Goal: Task Accomplishment & Management: Manage account settings

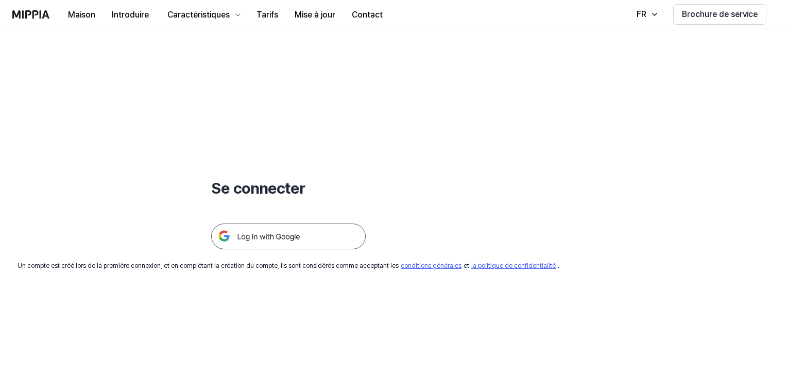
click at [253, 236] on img at bounding box center [288, 236] width 154 height 26
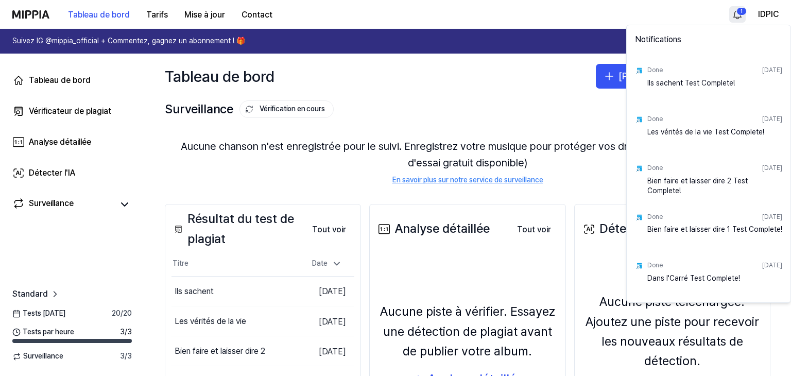
click at [739, 12] on html "Tableau de bord Tarifs Mise à jour Contact 1 IDPIC Suivez IG @mippia_official +…" at bounding box center [395, 188] width 791 height 376
click at [521, 83] on html "Tableau de bord Tarifs Mise à jour Contact IDPIC Suivez IG @mippia_official + C…" at bounding box center [395, 188] width 791 height 376
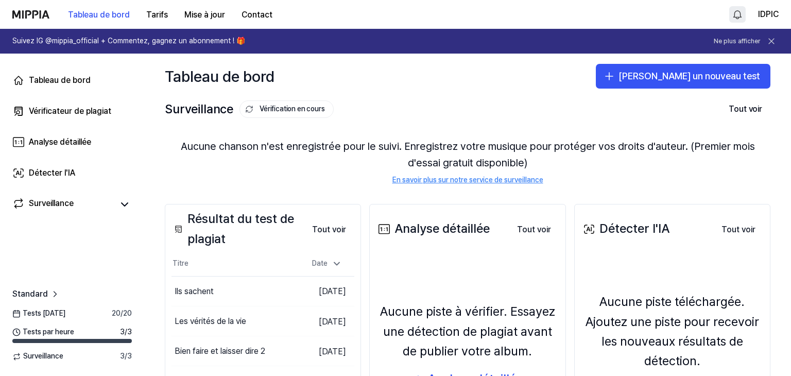
click at [733, 14] on html "Tableau de bord Tarifs Mise à jour Contact IDPIC Suivez IG @mippia_official + C…" at bounding box center [395, 188] width 791 height 376
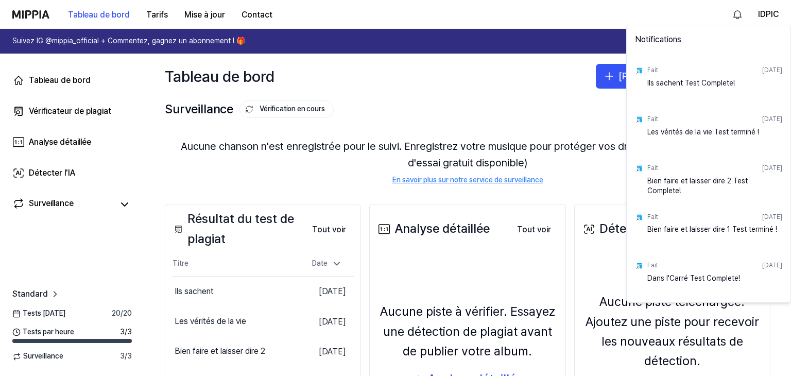
click at [647, 68] on div "Fait 7 septembre 2025 Ils sachent Test Complete!" at bounding box center [709, 80] width 160 height 49
click at [657, 85] on font "Ils sachent Test Complete!" at bounding box center [691, 83] width 88 height 8
click at [457, 149] on html "Tableau de bord Tarifs Mise à jour Contact IDPIC Suivez IG @mippia_official + C…" at bounding box center [395, 188] width 791 height 376
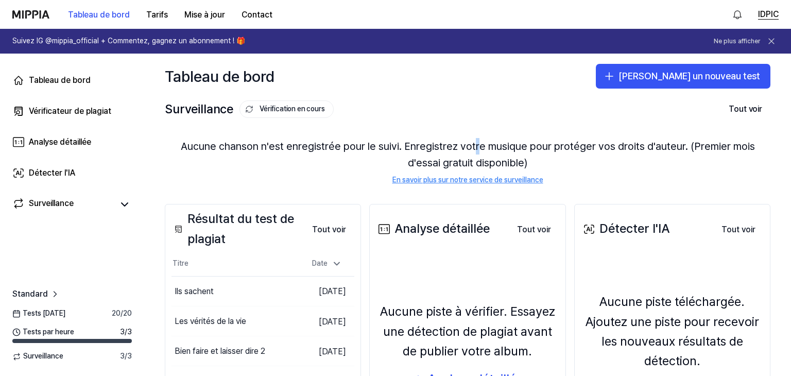
click at [764, 14] on font "IDPIC" at bounding box center [768, 14] width 21 height 10
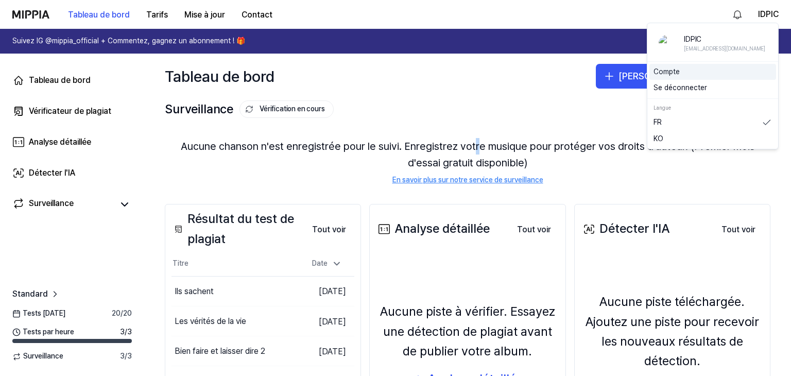
click at [660, 71] on font "Compte" at bounding box center [666, 71] width 26 height 8
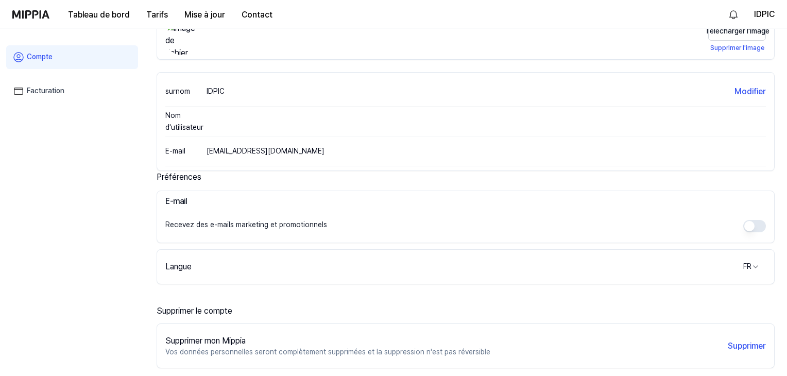
scroll to position [83, 0]
click at [54, 91] on font "Facturation" at bounding box center [46, 91] width 38 height 8
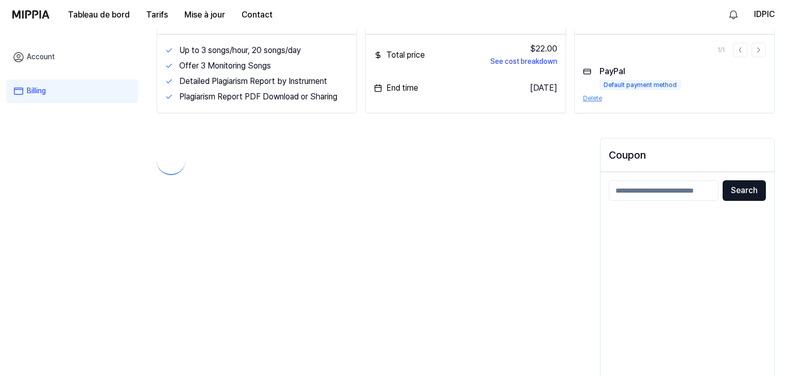
scroll to position [49, 0]
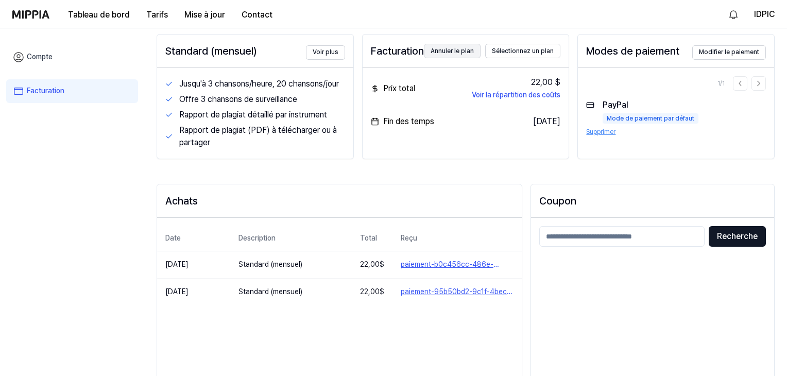
click at [467, 46] on button "Annuler le plan" at bounding box center [452, 51] width 57 height 14
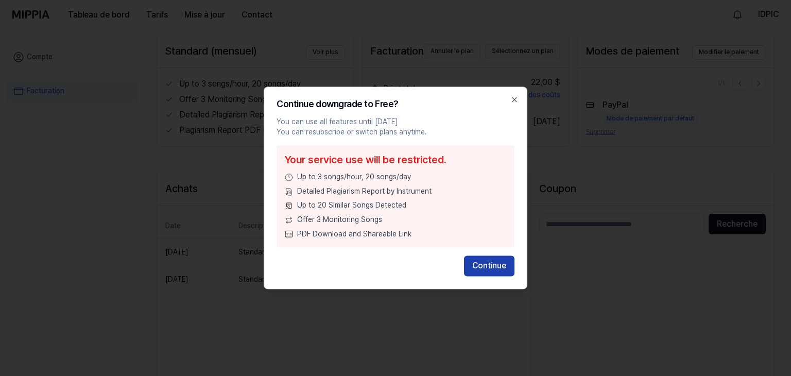
click at [484, 267] on button "Continue" at bounding box center [489, 266] width 50 height 21
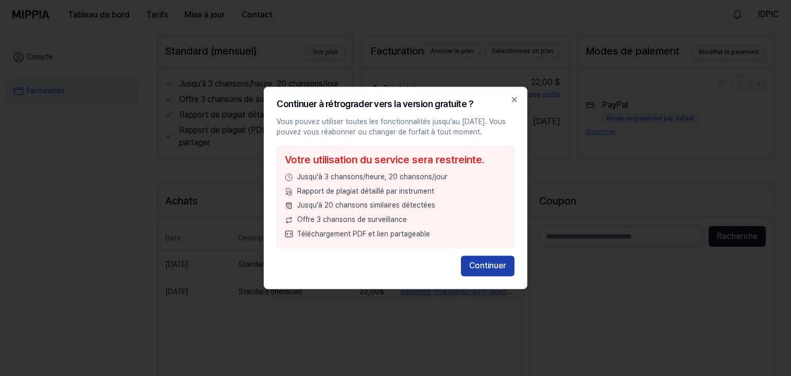
click at [481, 264] on font "Continuer" at bounding box center [487, 266] width 37 height 10
click at [479, 264] on font "Continuer" at bounding box center [487, 266] width 37 height 10
click at [482, 264] on font "Continuer" at bounding box center [487, 266] width 37 height 10
click at [489, 264] on font "Continuer" at bounding box center [487, 266] width 37 height 10
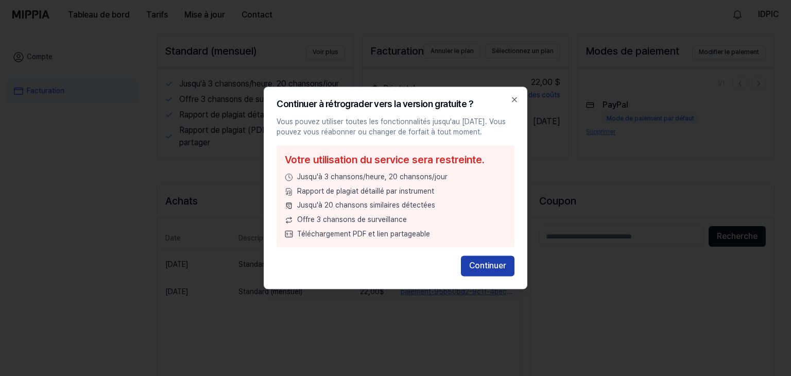
click at [485, 262] on font "Continuer" at bounding box center [487, 266] width 37 height 10
click at [486, 263] on font "Continuer" at bounding box center [487, 266] width 37 height 10
click at [486, 262] on div "Continuer" at bounding box center [396, 266] width 238 height 21
click at [486, 262] on font "Continuer" at bounding box center [487, 266] width 37 height 10
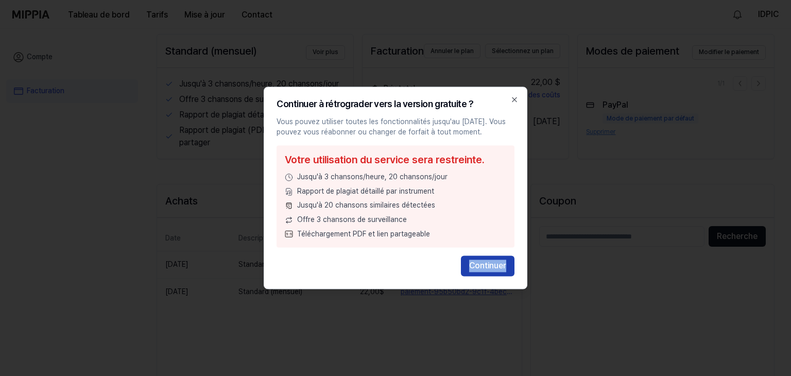
click at [501, 262] on font "Continuer" at bounding box center [487, 266] width 37 height 10
click at [513, 96] on icon "button" at bounding box center [514, 99] width 8 height 8
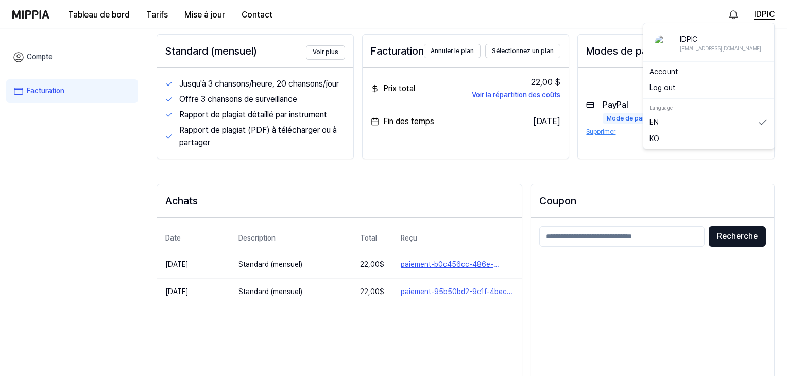
click at [757, 15] on font "IDPIC" at bounding box center [764, 14] width 21 height 10
click at [657, 72] on font "Compte" at bounding box center [662, 71] width 26 height 8
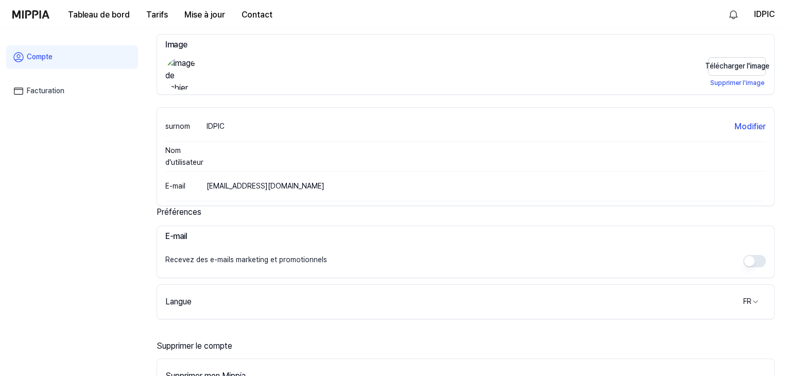
click at [37, 89] on font "Facturation" at bounding box center [46, 91] width 38 height 8
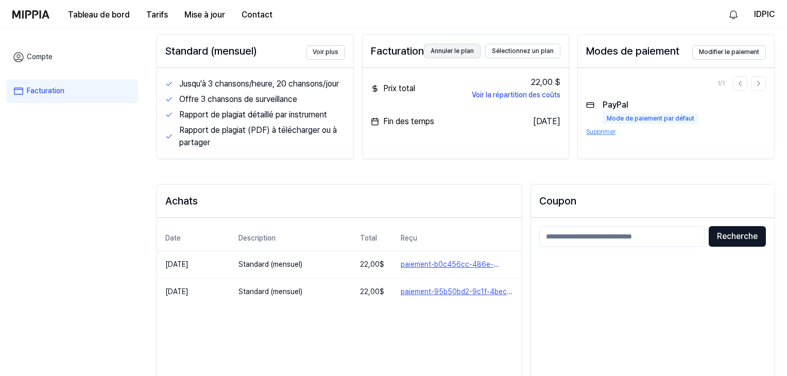
click at [436, 49] on font "Annuler le plan" at bounding box center [451, 50] width 43 height 7
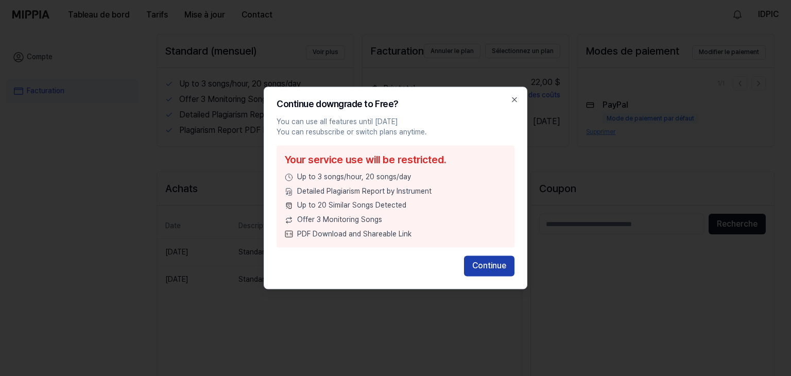
click at [485, 265] on button "Continue" at bounding box center [489, 266] width 50 height 21
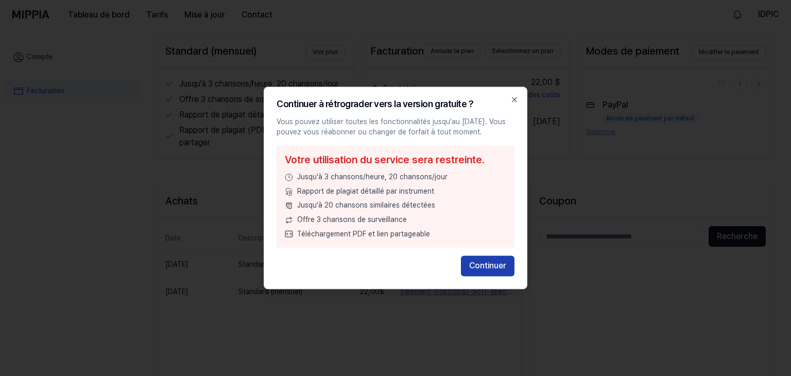
click at [483, 264] on font "Continuer" at bounding box center [487, 266] width 37 height 10
click at [482, 263] on div "Continuer" at bounding box center [396, 266] width 238 height 21
click at [482, 263] on font "Continuer" at bounding box center [487, 266] width 37 height 10
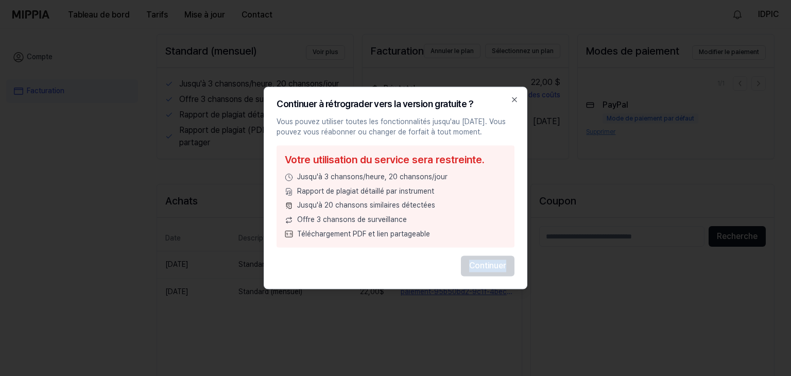
click at [482, 264] on div "Continuer" at bounding box center [396, 266] width 238 height 21
click at [484, 264] on font "Continuer" at bounding box center [487, 266] width 37 height 10
click at [513, 99] on icon "button" at bounding box center [514, 99] width 8 height 8
